Goal: Information Seeking & Learning: Check status

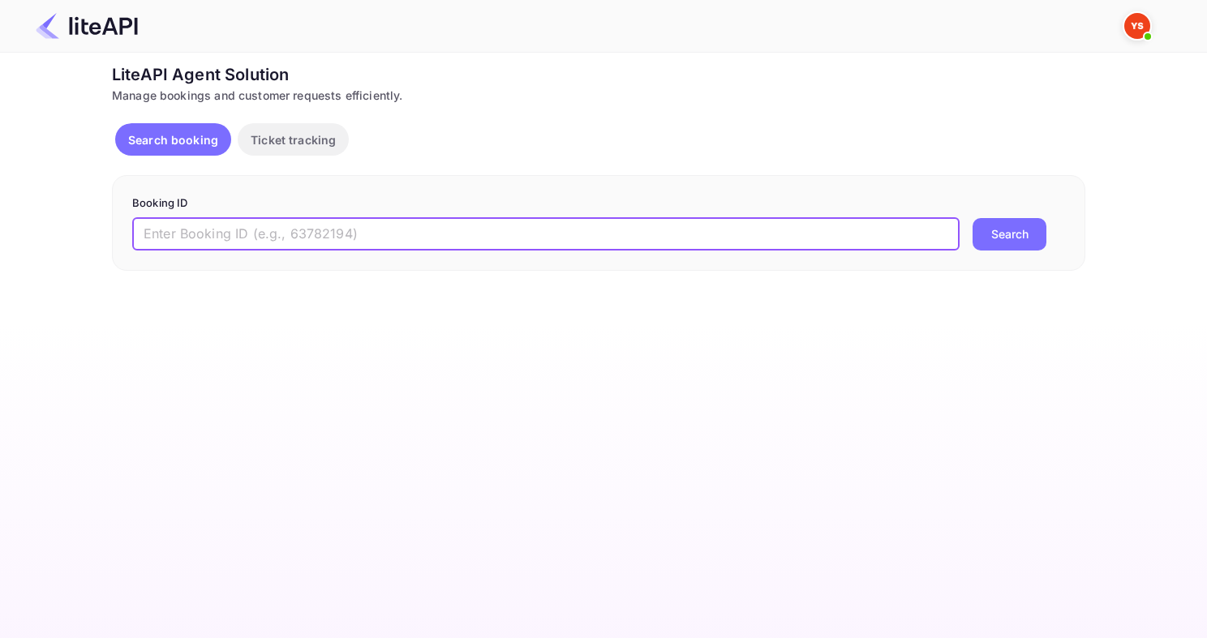
click at [334, 230] on input "text" at bounding box center [545, 234] width 827 height 32
paste input "8073319"
type input "8073319"
click at [972, 218] on button "Search" at bounding box center [1009, 234] width 74 height 32
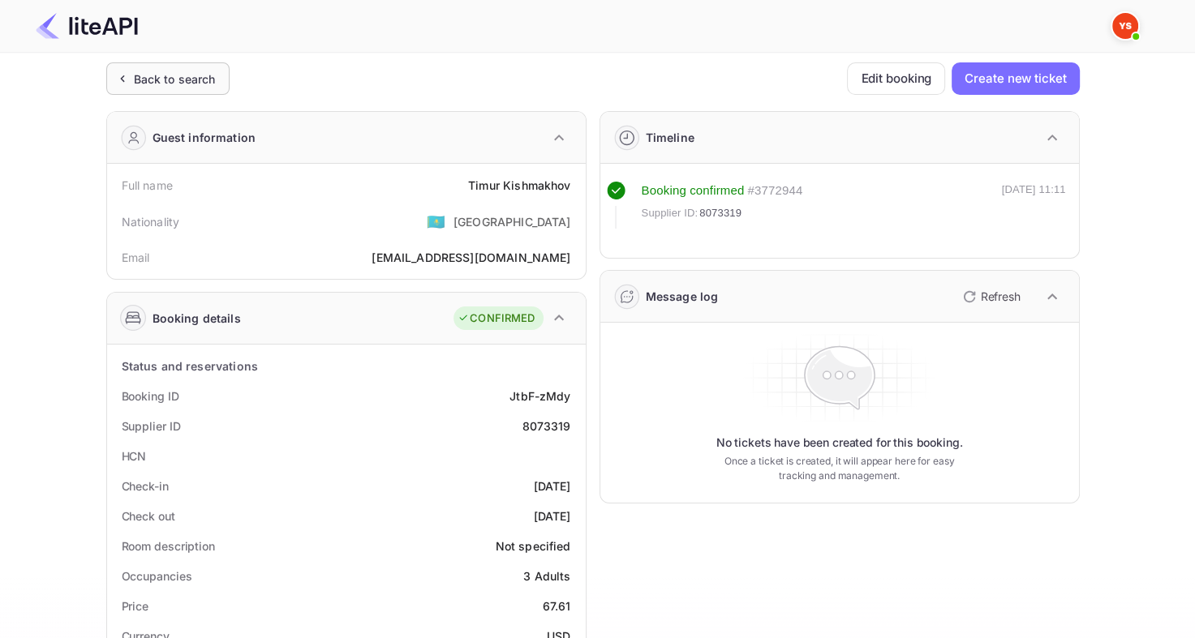
click at [175, 88] on div "Back to search" at bounding box center [167, 78] width 123 height 32
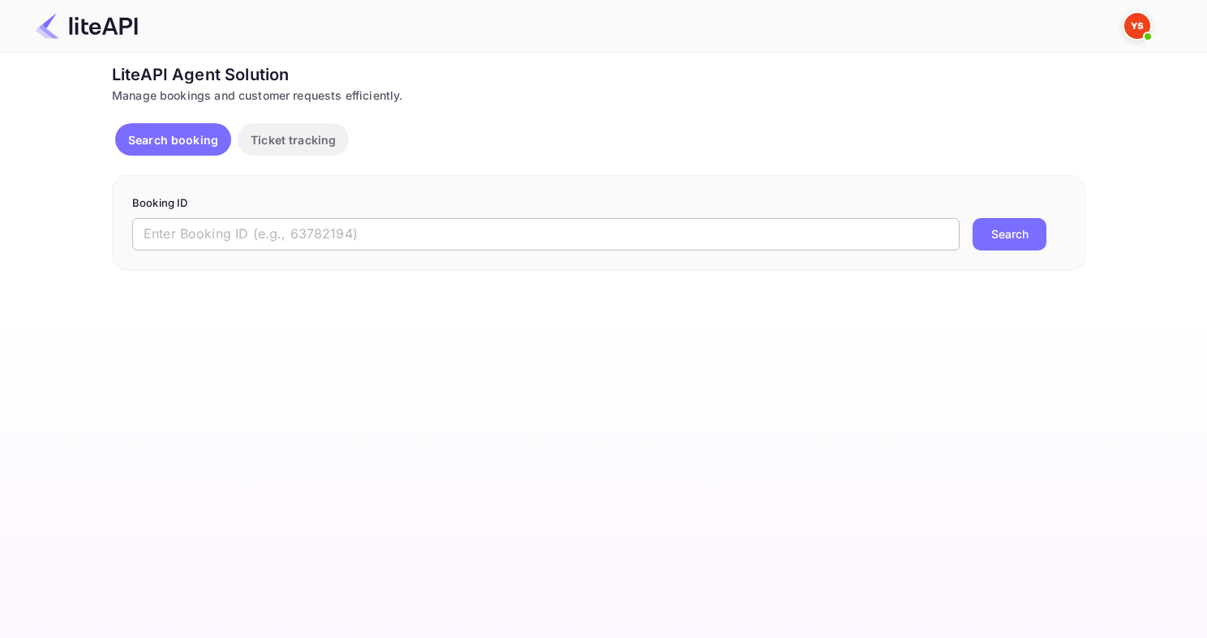
click at [269, 247] on input "text" at bounding box center [545, 234] width 827 height 32
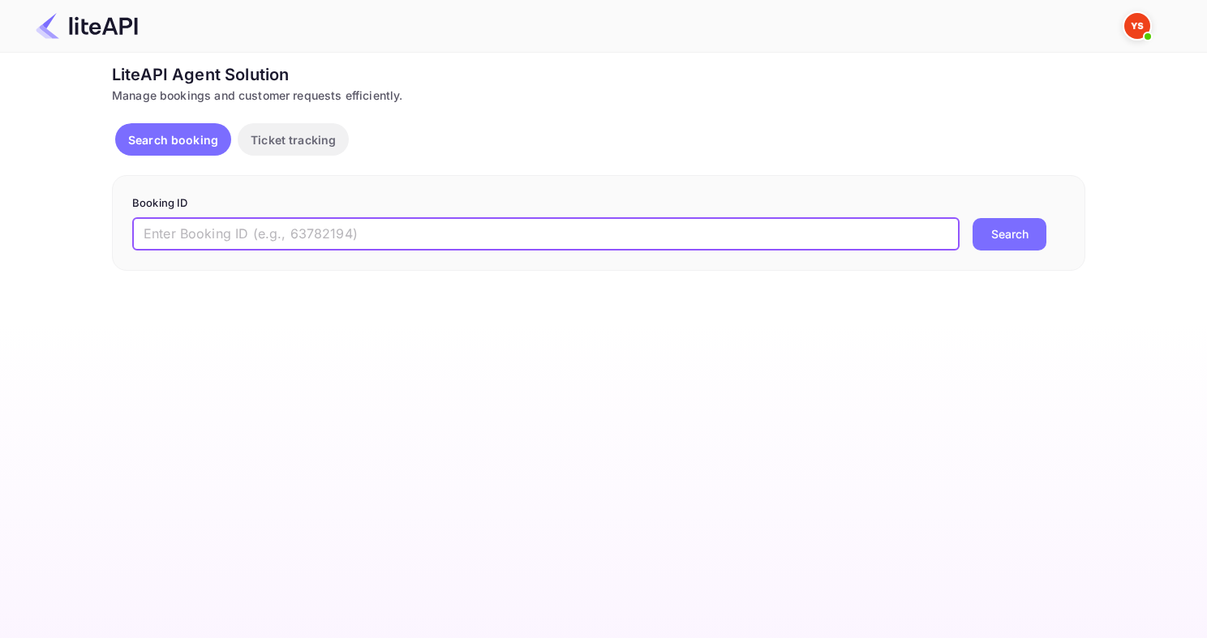
paste input "8745726"
type input "8745726"
click at [972, 218] on button "Search" at bounding box center [1009, 234] width 74 height 32
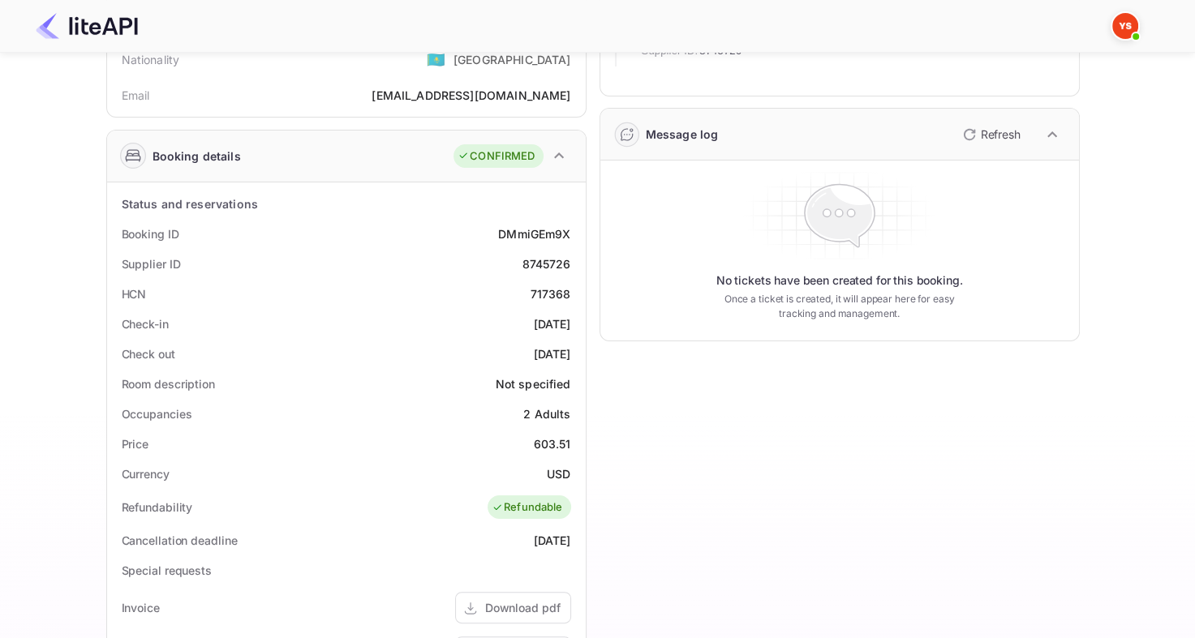
scroll to position [81, 0]
